Goal: Find contact information

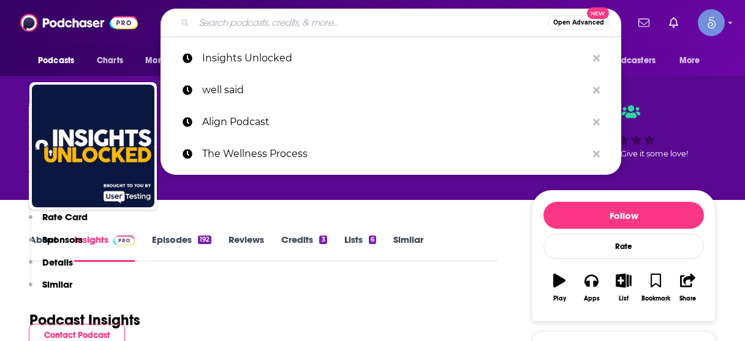
scroll to position [1068, 0]
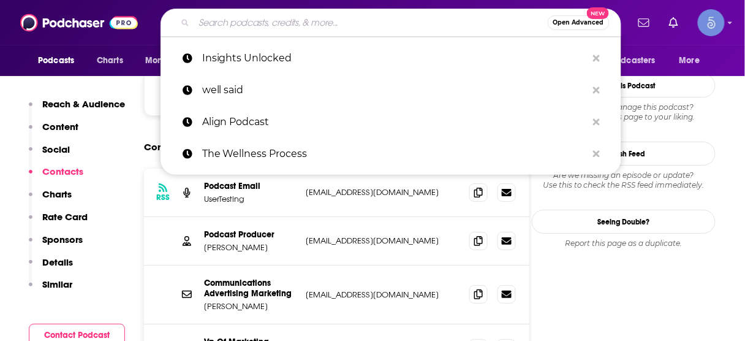
type input "Technology Now"
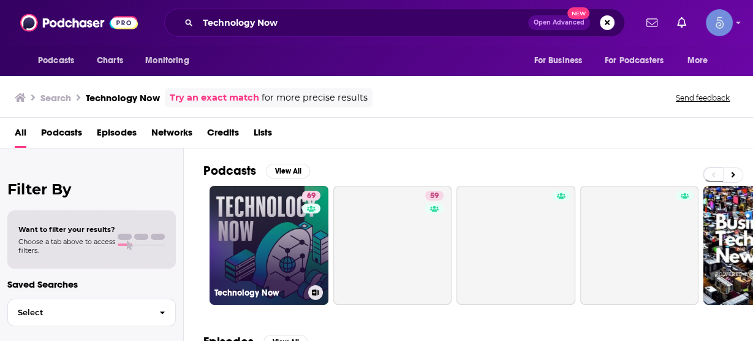
click at [286, 246] on link "69 Technology Now" at bounding box center [269, 245] width 119 height 119
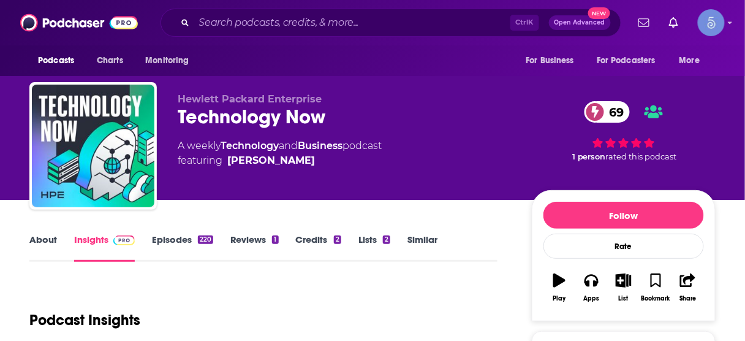
scroll to position [196, 0]
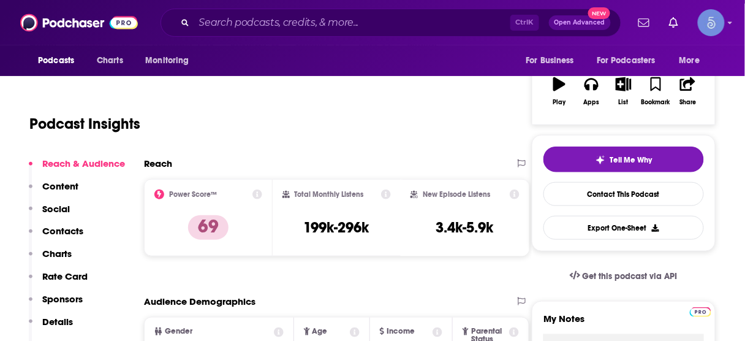
click at [74, 229] on p "Contacts" at bounding box center [62, 231] width 41 height 12
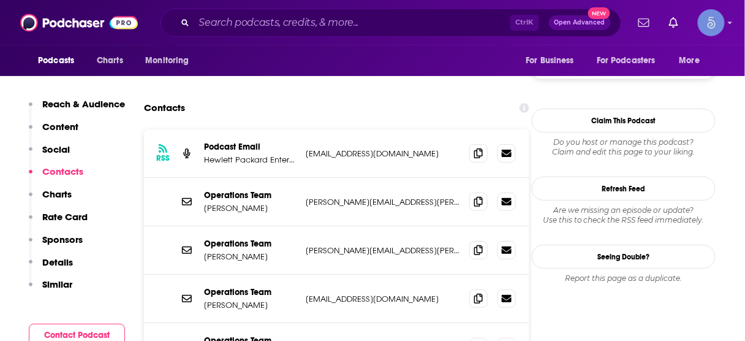
scroll to position [1157, 0]
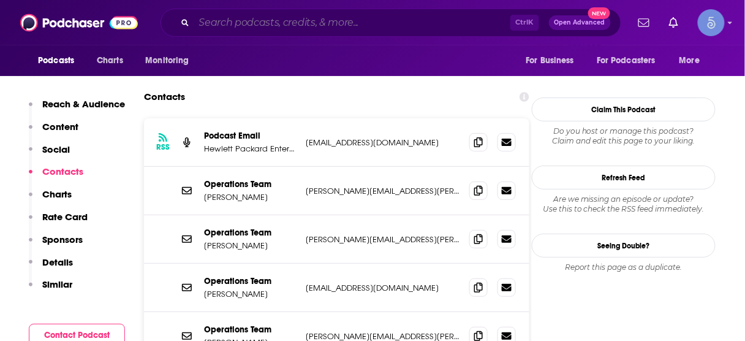
click at [379, 18] on input "Search podcasts, credits, & more..." at bounding box center [352, 23] width 316 height 20
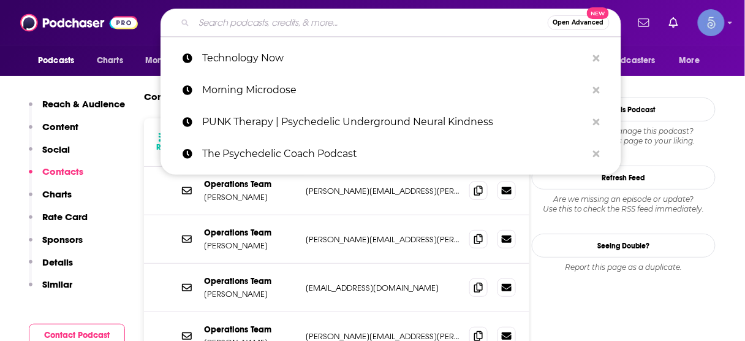
paste input "Most Innovative Companies"
type input "Most Innovative Companies"
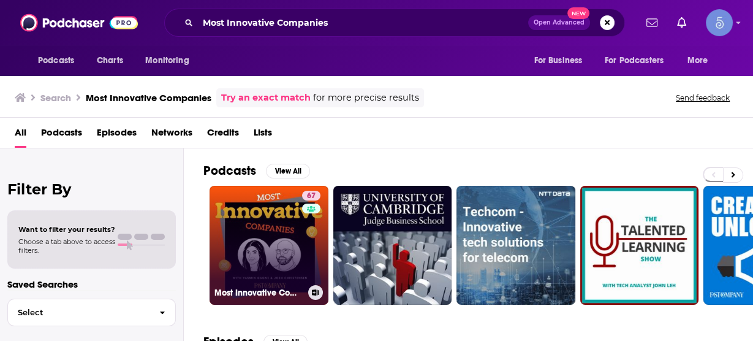
click at [251, 238] on link "67 Most Innovative Companies" at bounding box center [269, 245] width 119 height 119
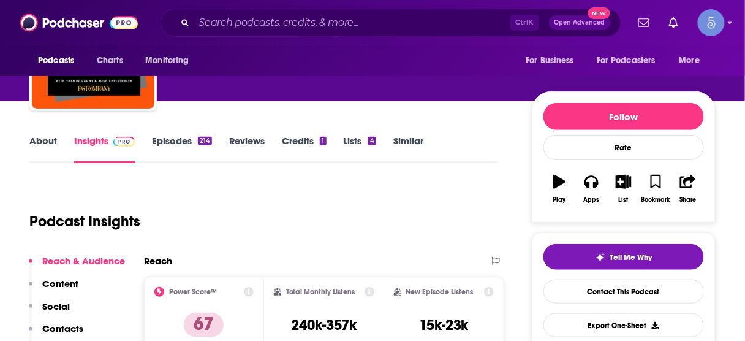
scroll to position [147, 0]
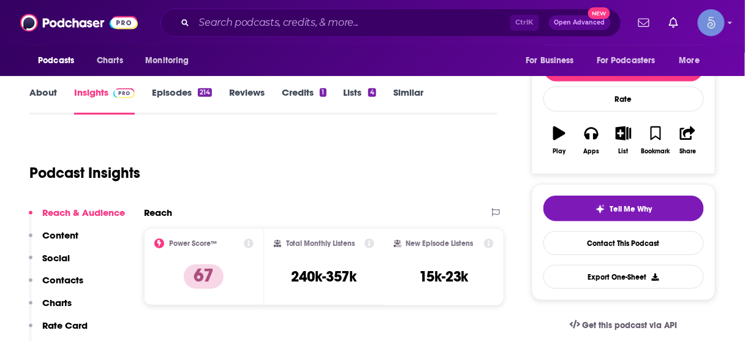
click at [74, 278] on p "Contacts" at bounding box center [62, 280] width 41 height 12
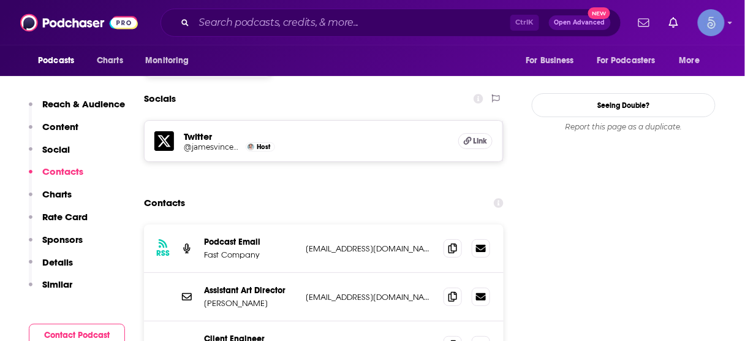
scroll to position [1100, 0]
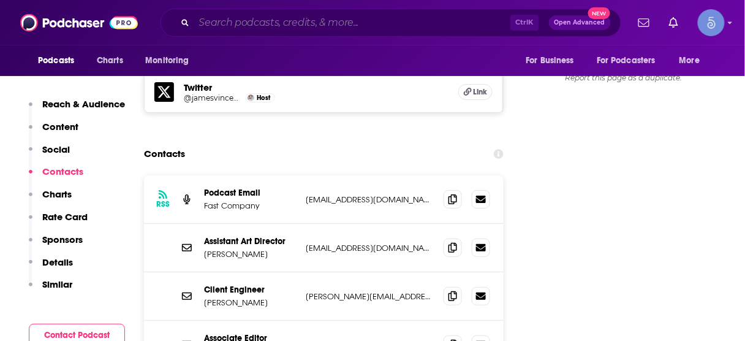
click at [338, 25] on input "Search podcasts, credits, & more..." at bounding box center [352, 23] width 316 height 20
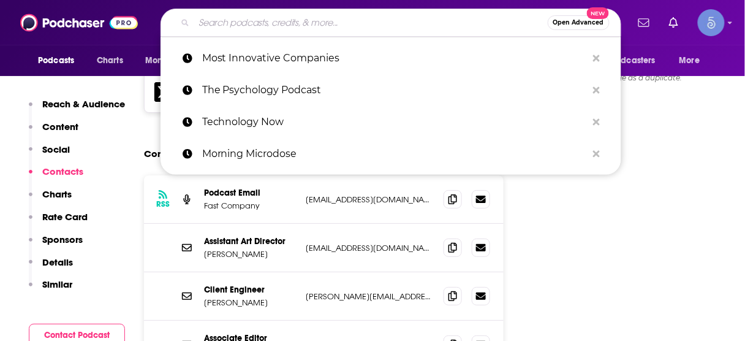
paste input "The Innovation Show"
type input "The Innovation Show"
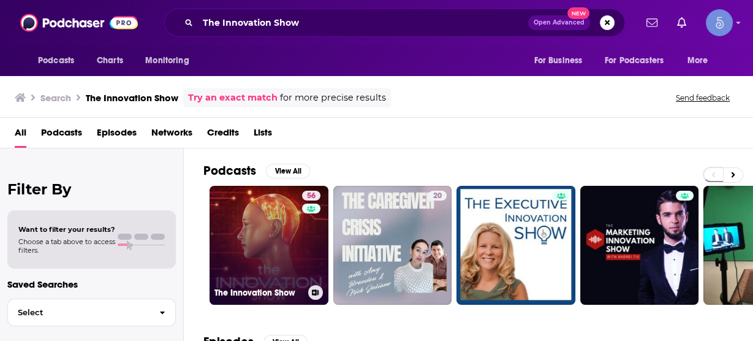
click at [271, 233] on link "56 The Innovation Show" at bounding box center [269, 245] width 119 height 119
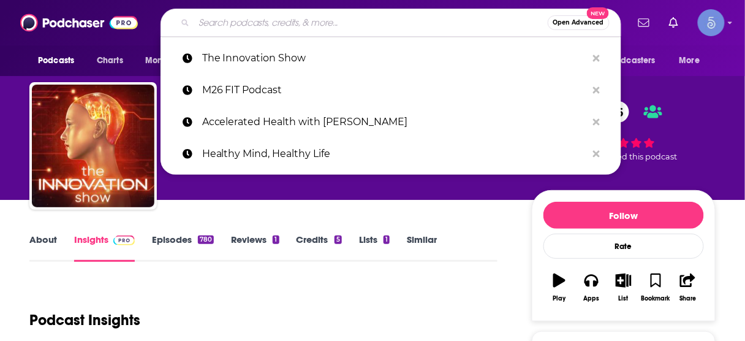
click at [363, 17] on input "Search podcasts, credits, & more..." at bounding box center [370, 23] width 353 height 20
paste input "Most Innovative Companies"
type input "Most Innovative Companies"
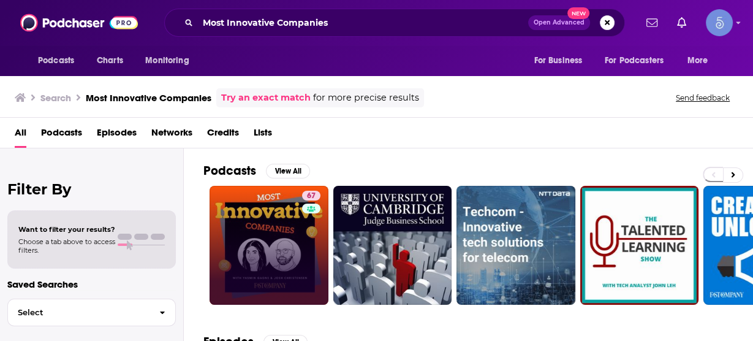
click at [276, 222] on link "67" at bounding box center [269, 245] width 119 height 119
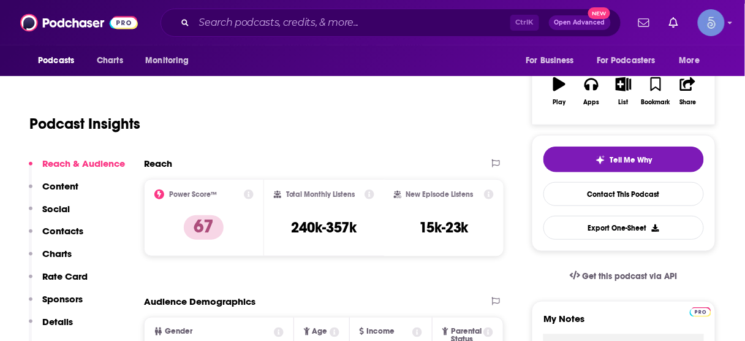
click at [72, 229] on p "Contacts" at bounding box center [62, 231] width 41 height 12
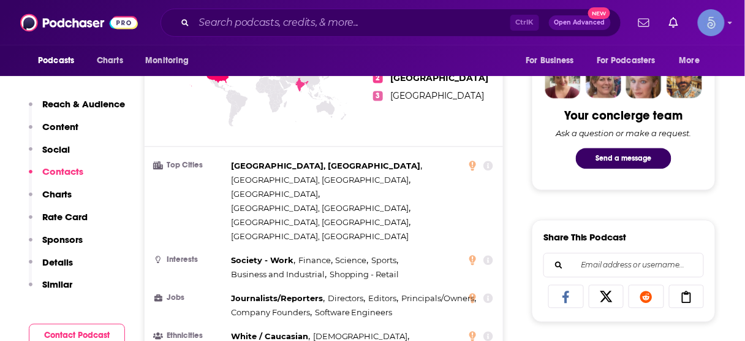
scroll to position [1002, 0]
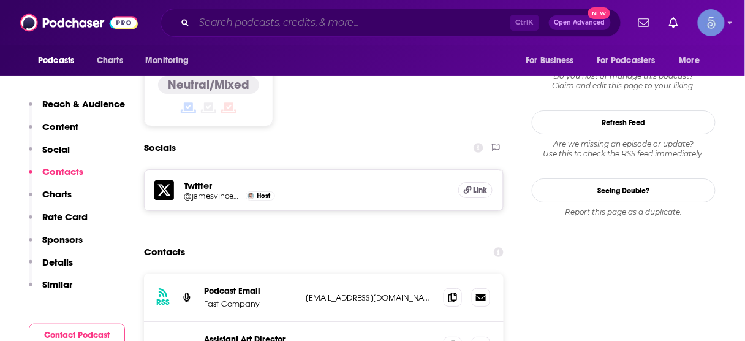
click at [355, 17] on input "Search podcasts, credits, & more..." at bounding box center [352, 23] width 316 height 20
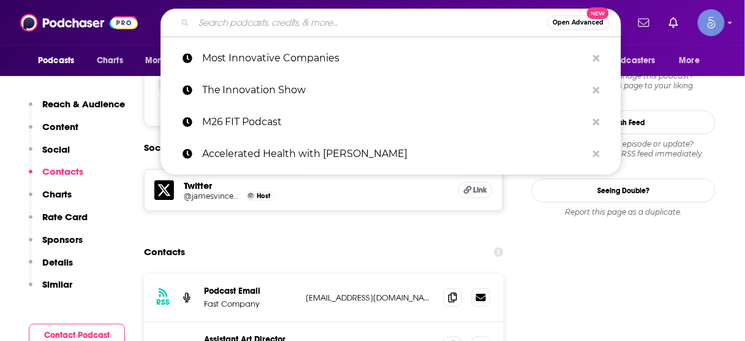
paste input "The Innovation Show"
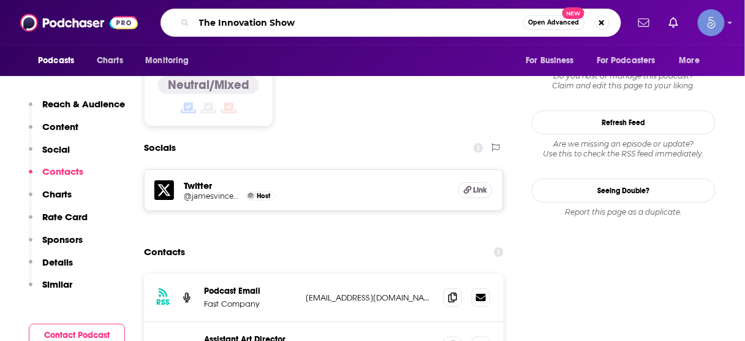
type input "The Innovation Show"
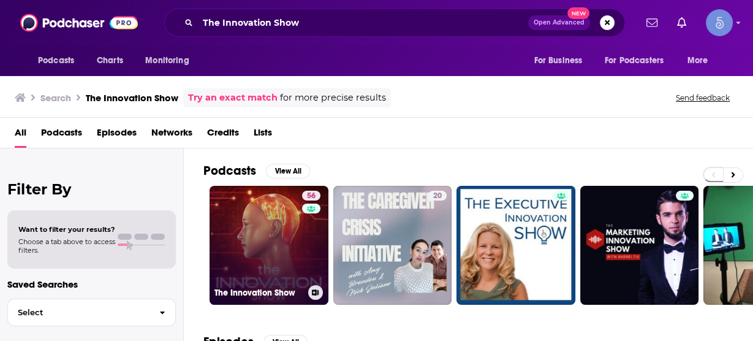
click at [293, 209] on link "56 The Innovation Show" at bounding box center [269, 245] width 119 height 119
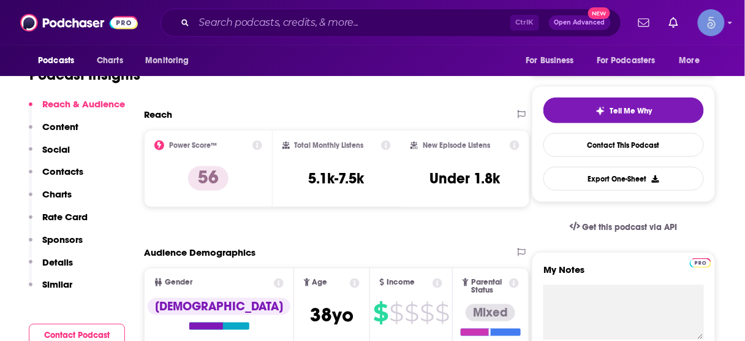
click at [74, 173] on p "Contacts" at bounding box center [62, 171] width 41 height 12
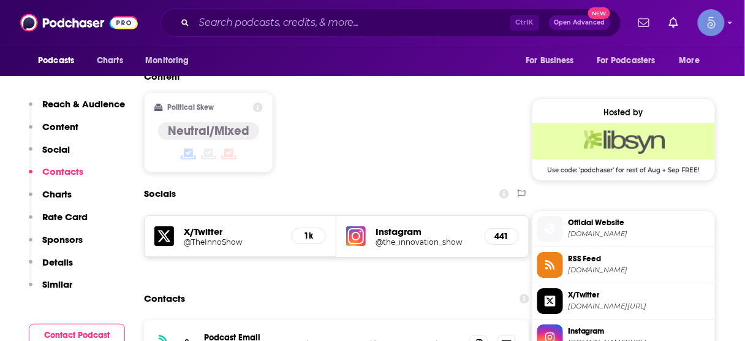
scroll to position [896, 0]
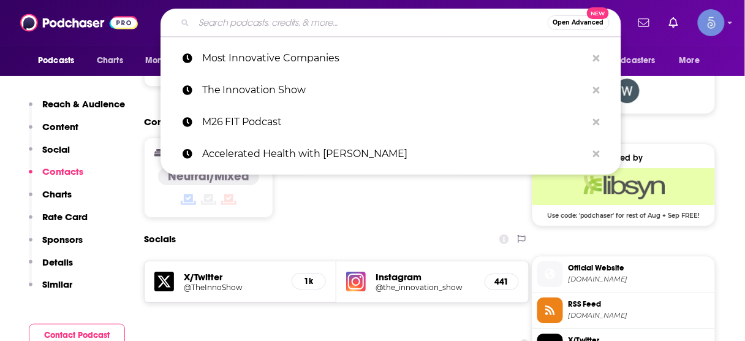
click at [315, 25] on input "Search podcasts, credits, & more..." at bounding box center [370, 23] width 353 height 20
paste input "Microsoft Innovation Podcast"
type input "Microsoft Innovation Podcast"
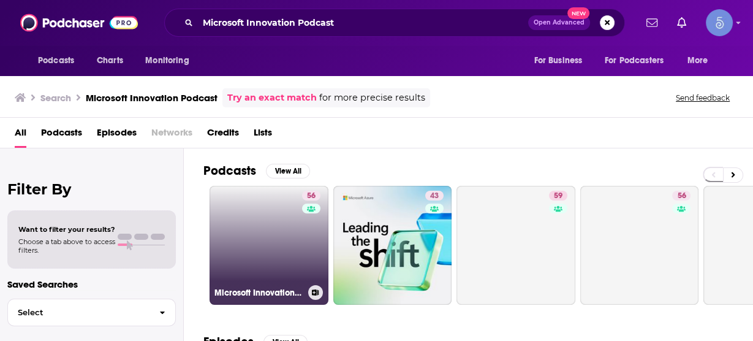
click at [252, 243] on link "56 Microsoft Innovation Podcast" at bounding box center [269, 245] width 119 height 119
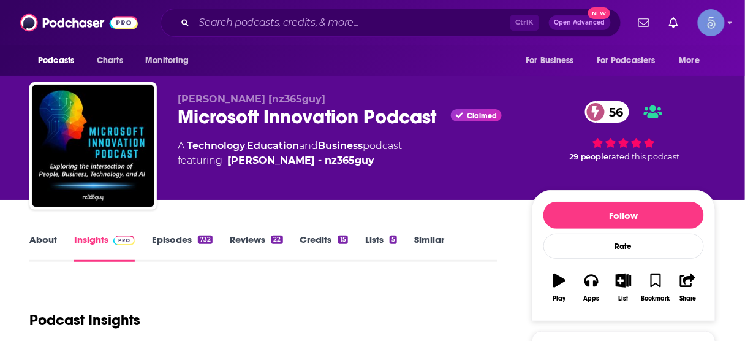
scroll to position [85, 0]
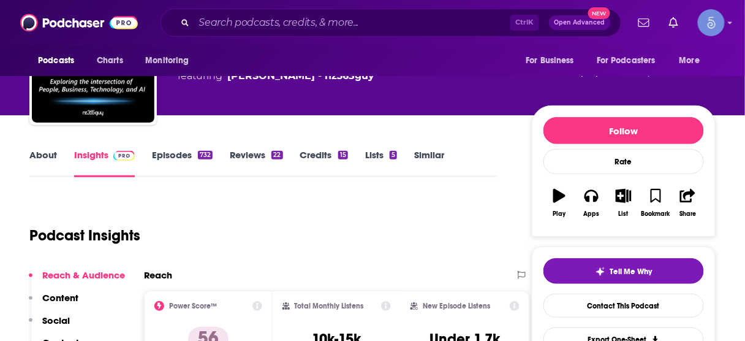
click at [59, 336] on p "Contacts" at bounding box center [62, 342] width 41 height 12
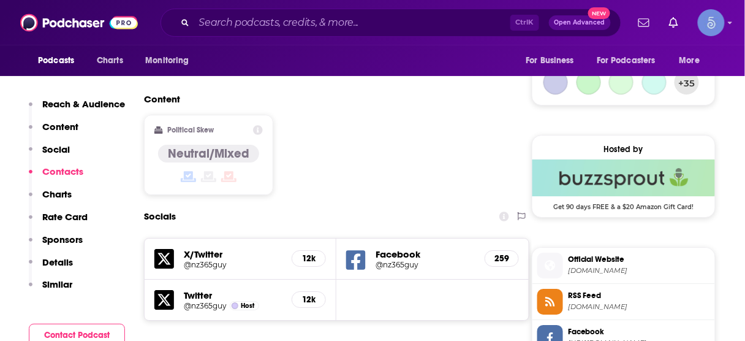
scroll to position [1022, 0]
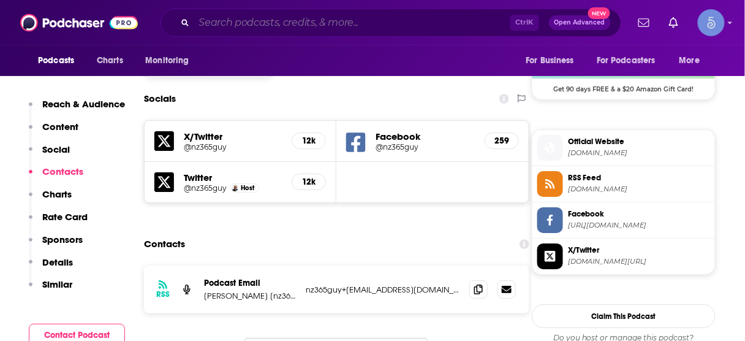
click at [389, 21] on input "Search podcasts, credits, & more..." at bounding box center [352, 23] width 316 height 20
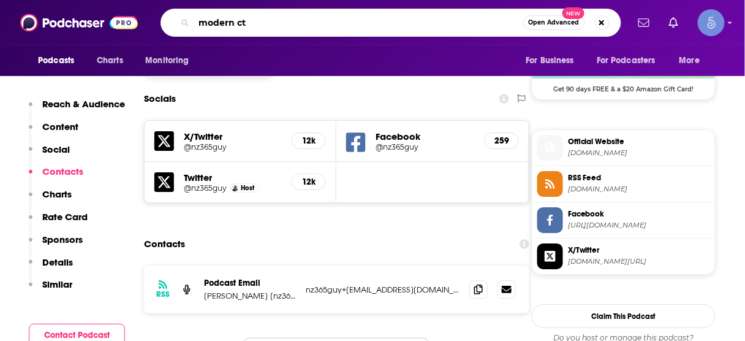
type input "modern cto"
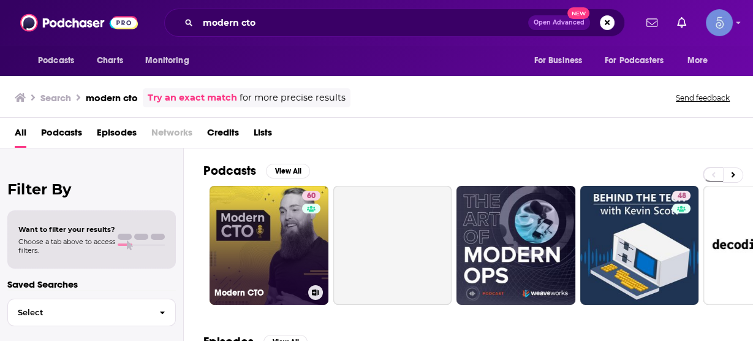
click at [271, 236] on link "60 Modern CTO" at bounding box center [269, 245] width 119 height 119
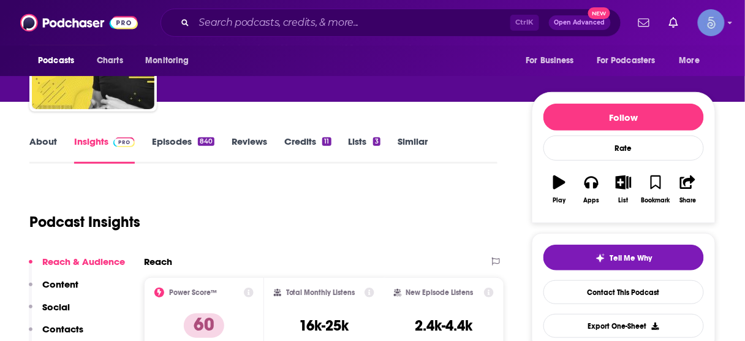
scroll to position [147, 0]
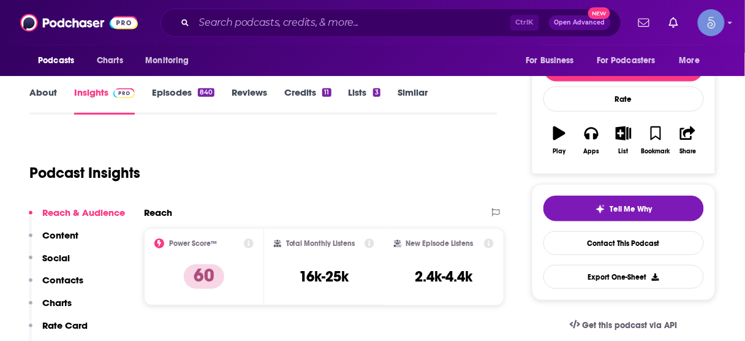
click at [70, 279] on p "Contacts" at bounding box center [62, 280] width 41 height 12
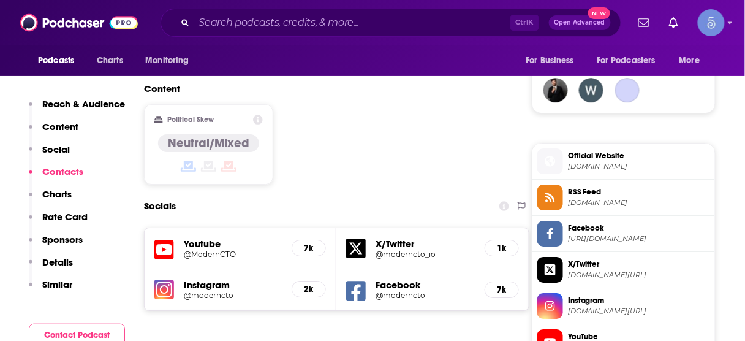
scroll to position [1021, 0]
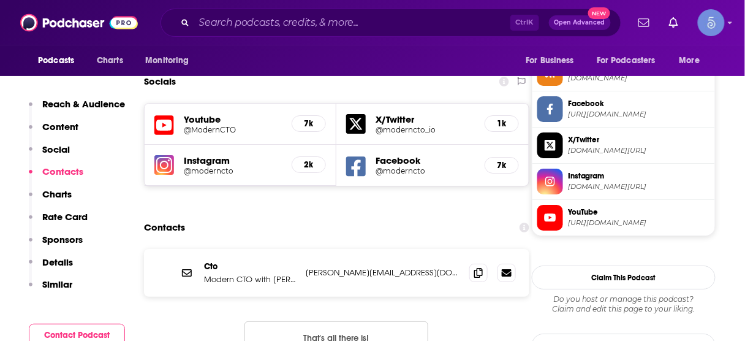
click at [263, 274] on p "Modern CTO with [PERSON_NAME]" at bounding box center [250, 279] width 92 height 10
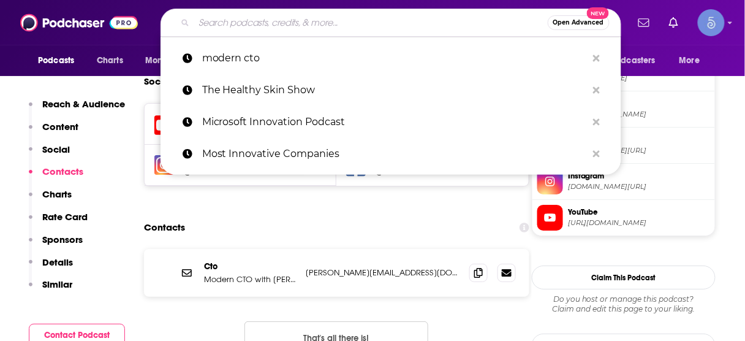
click at [399, 25] on input "Search podcasts, credits, & more..." at bounding box center [370, 23] width 353 height 20
paste input "Bringing Data and AI to Life"
type input "Bringing Data and AI to Life"
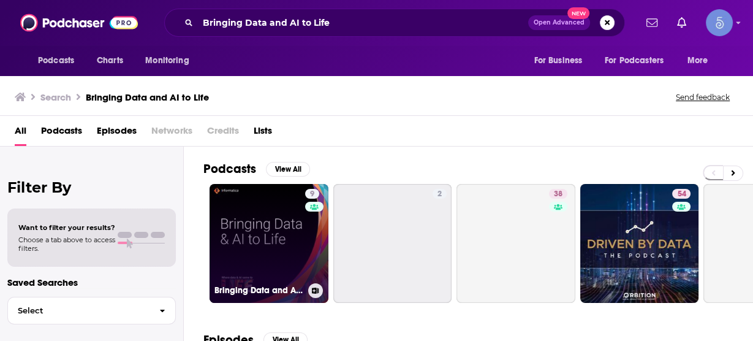
click at [289, 212] on link "9 Bringing Data and AI to Life" at bounding box center [269, 243] width 119 height 119
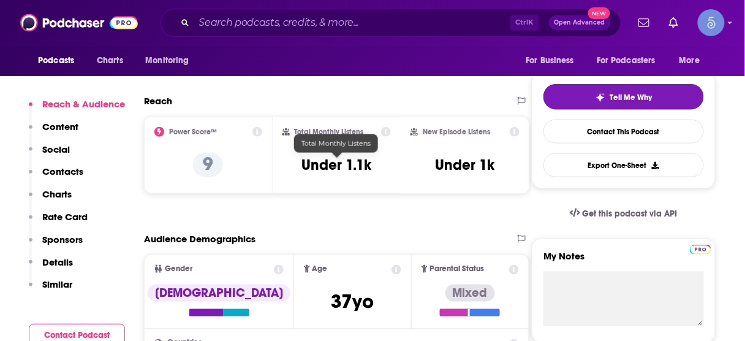
scroll to position [294, 0]
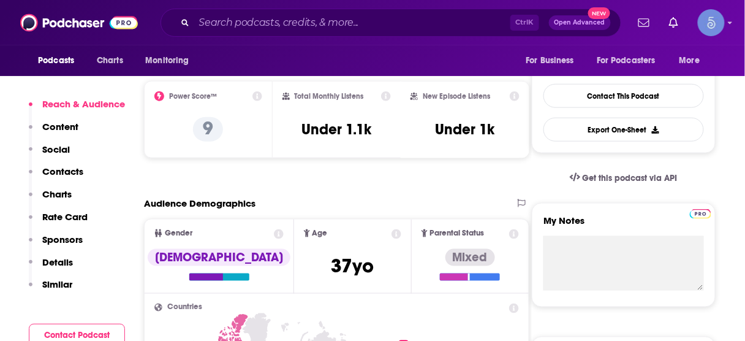
click at [66, 167] on p "Contacts" at bounding box center [62, 171] width 41 height 12
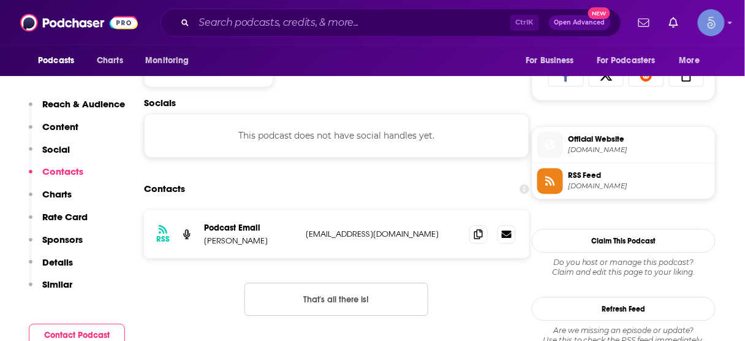
scroll to position [821, 0]
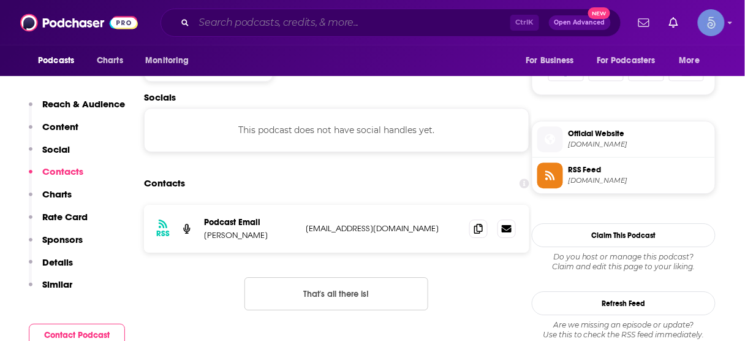
click at [427, 19] on input "Search podcasts, credits, & more..." at bounding box center [352, 23] width 316 height 20
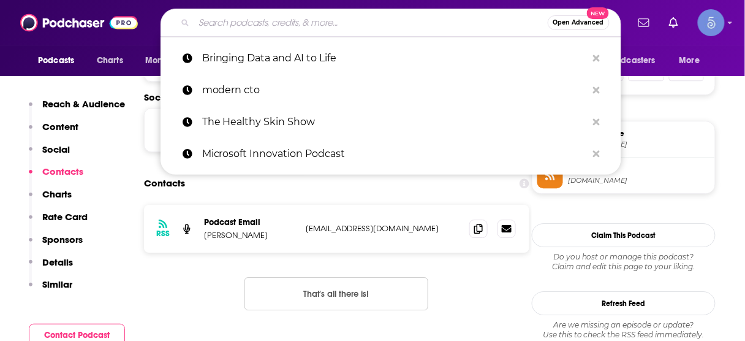
paste input "B2B Breakthrough Podcast"
type input "B2B Breakthrough Podcast"
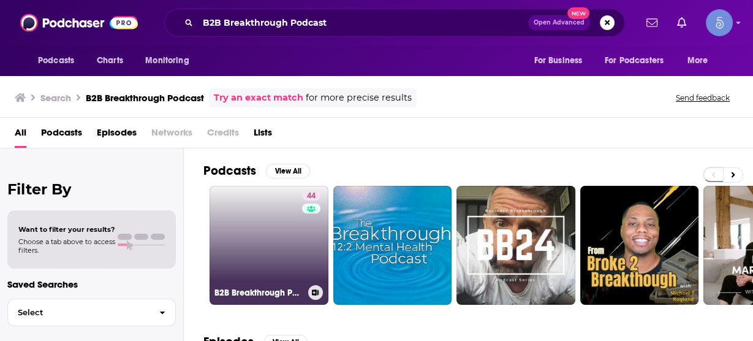
click at [277, 246] on link "44 B2B Breakthrough Podcast" at bounding box center [269, 245] width 119 height 119
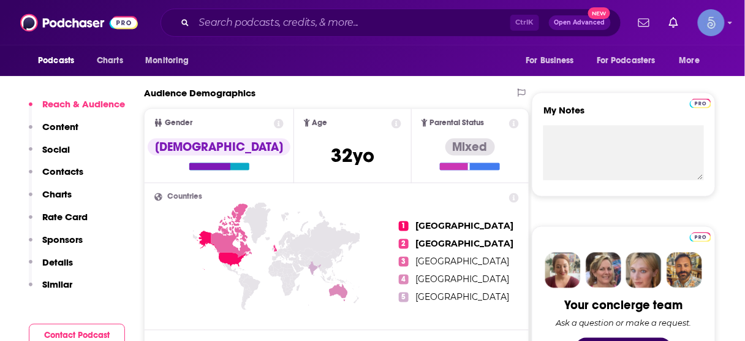
scroll to position [441, 0]
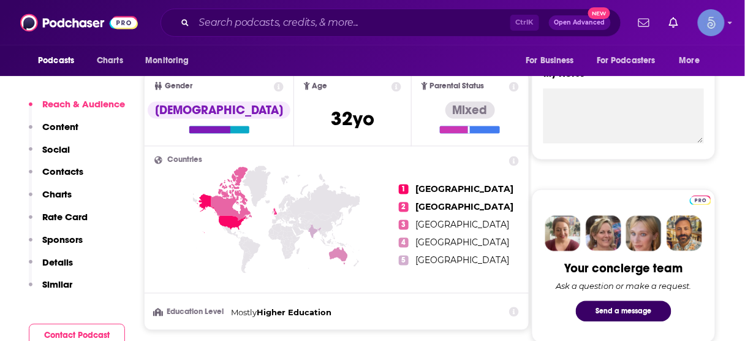
click at [62, 175] on p "Contacts" at bounding box center [62, 171] width 41 height 12
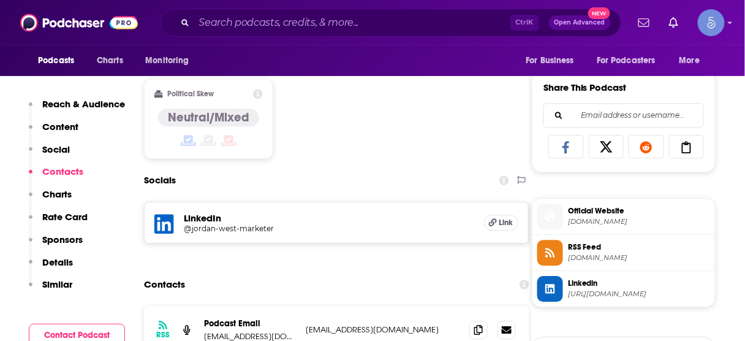
scroll to position [845, 0]
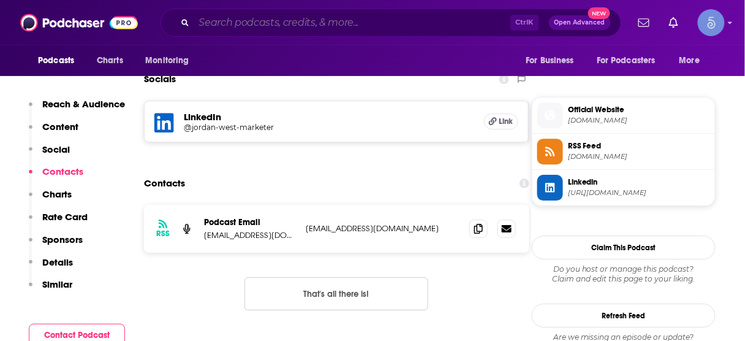
click at [379, 17] on input "Search podcasts, credits, & more..." at bounding box center [352, 23] width 316 height 20
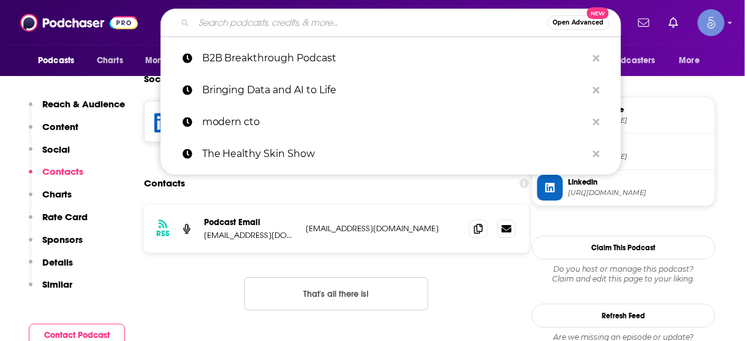
paste input "Mindful Management"
type input "Mindful Management"
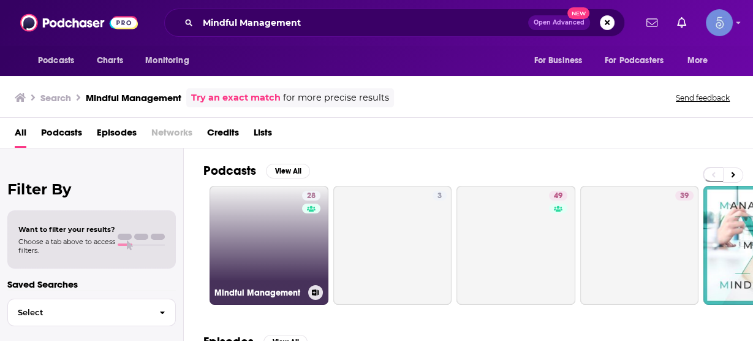
click at [268, 225] on link "28 Mindful Management" at bounding box center [269, 245] width 119 height 119
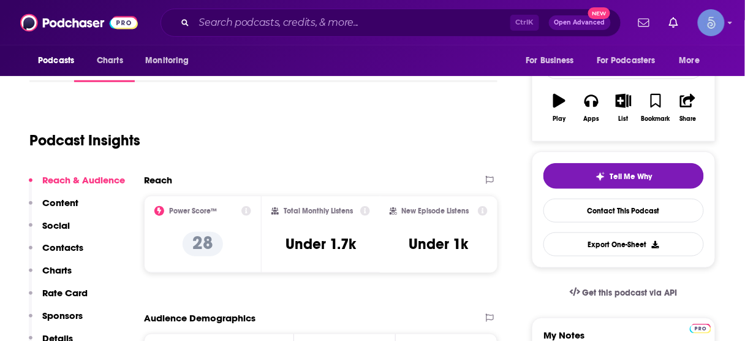
scroll to position [196, 0]
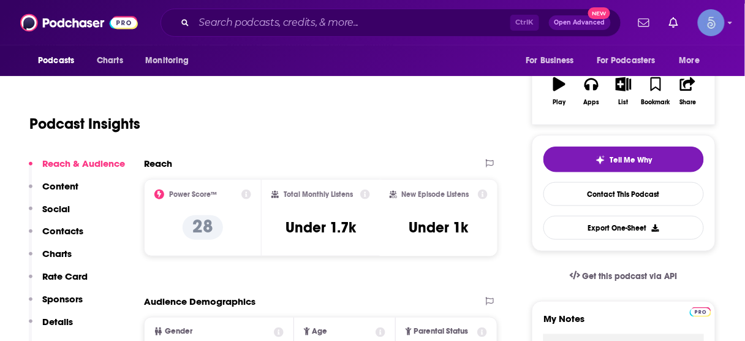
click at [64, 229] on p "Contacts" at bounding box center [62, 231] width 41 height 12
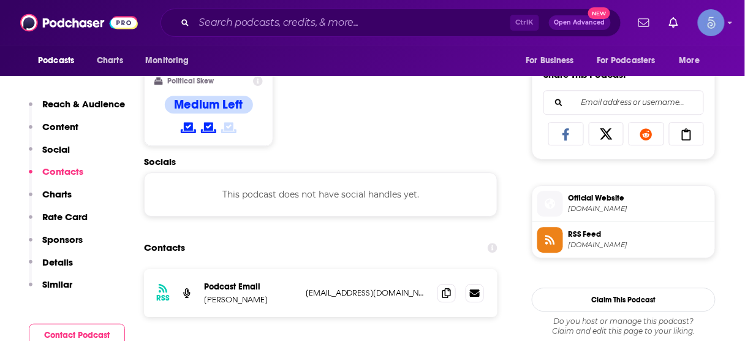
scroll to position [821, 0]
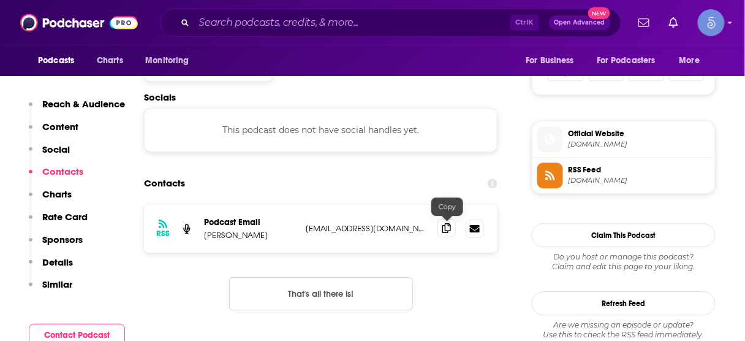
click at [452, 223] on span at bounding box center [446, 228] width 18 height 18
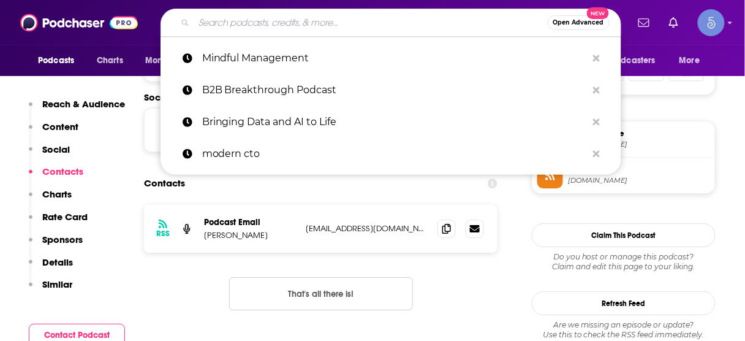
click at [320, 25] on input "Search podcasts, credits, & more..." at bounding box center [370, 23] width 353 height 20
paste input "AI Innovations Unleashed"
type input "AI Innovations Unleashed"
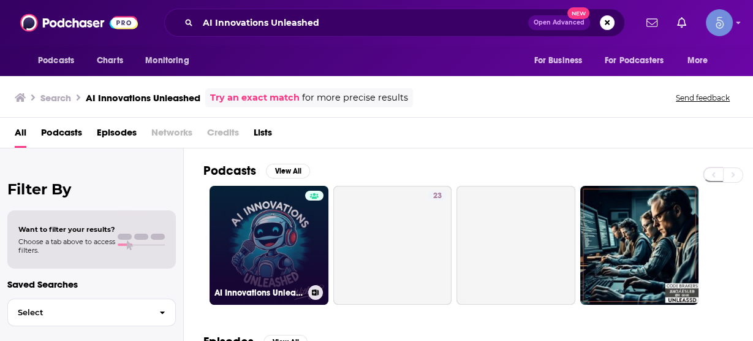
click at [253, 246] on link "AI Innovations Unleashed" at bounding box center [269, 245] width 119 height 119
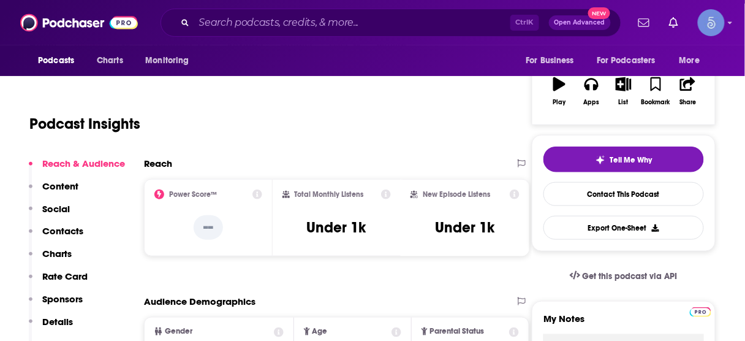
click at [65, 235] on p "Contacts" at bounding box center [62, 231] width 41 height 12
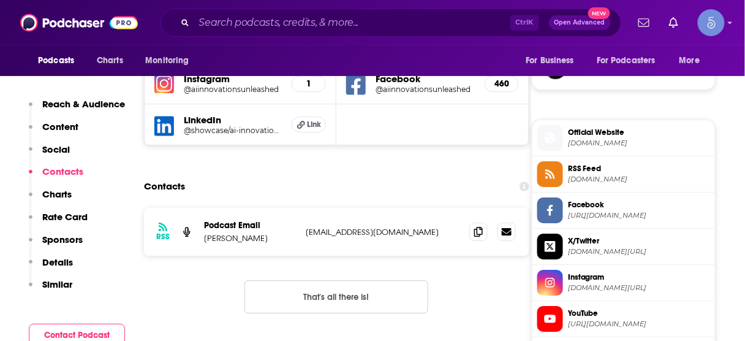
scroll to position [923, 0]
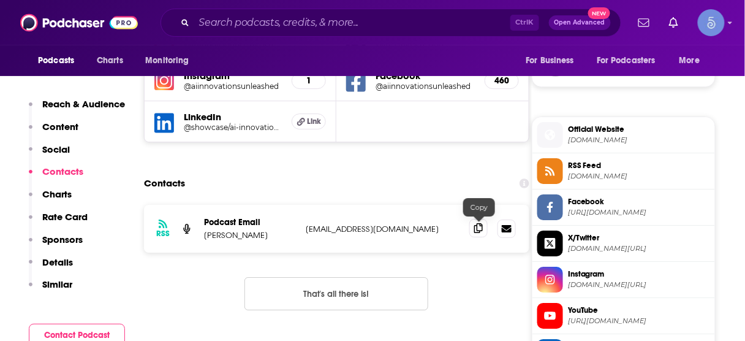
click at [480, 224] on icon at bounding box center [478, 228] width 9 height 10
click at [333, 21] on input "Search podcasts, credits, & more..." at bounding box center [352, 23] width 316 height 20
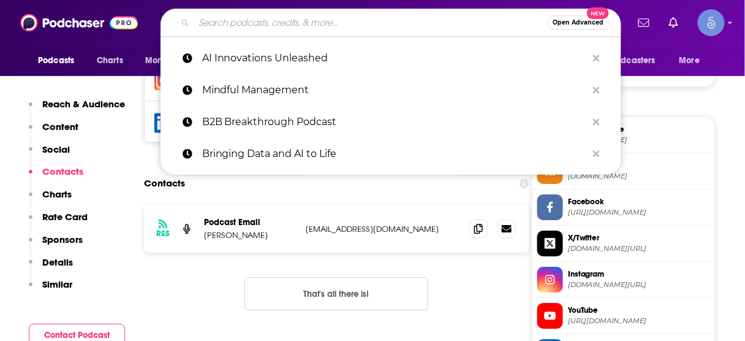
paste input "A Beginner's Guide to AI"
type input "A Beginner's Guide to AI"
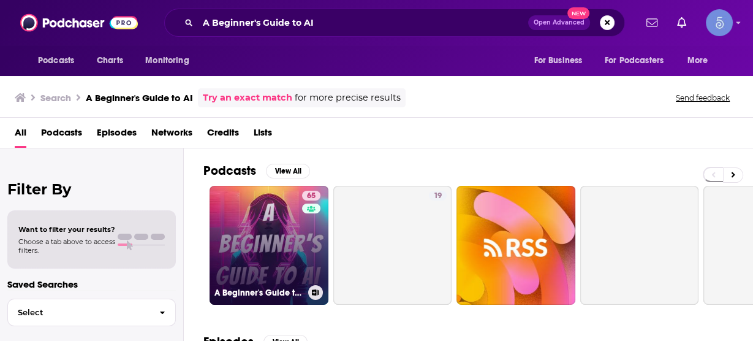
click at [284, 237] on link "65 A Beginner's Guide to AI" at bounding box center [269, 245] width 119 height 119
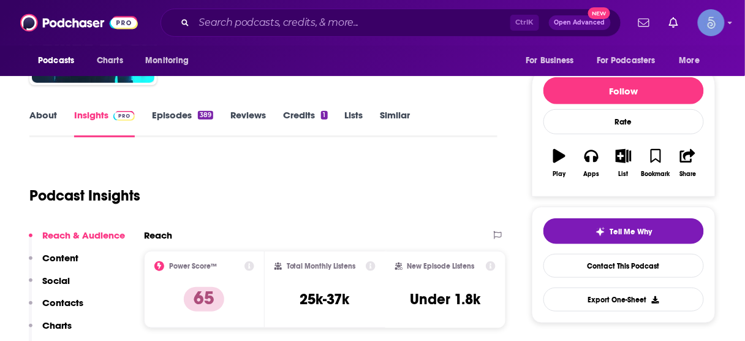
scroll to position [196, 0]
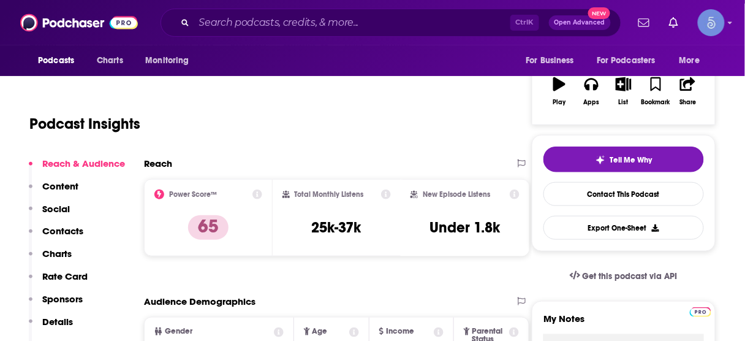
click at [78, 227] on p "Contacts" at bounding box center [62, 231] width 41 height 12
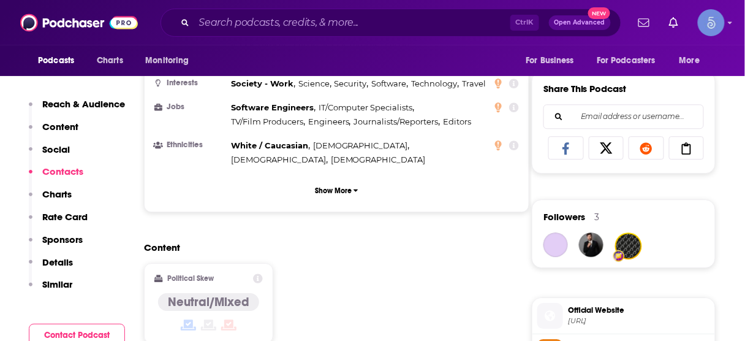
scroll to position [979, 0]
